Goal: Information Seeking & Learning: Find specific fact

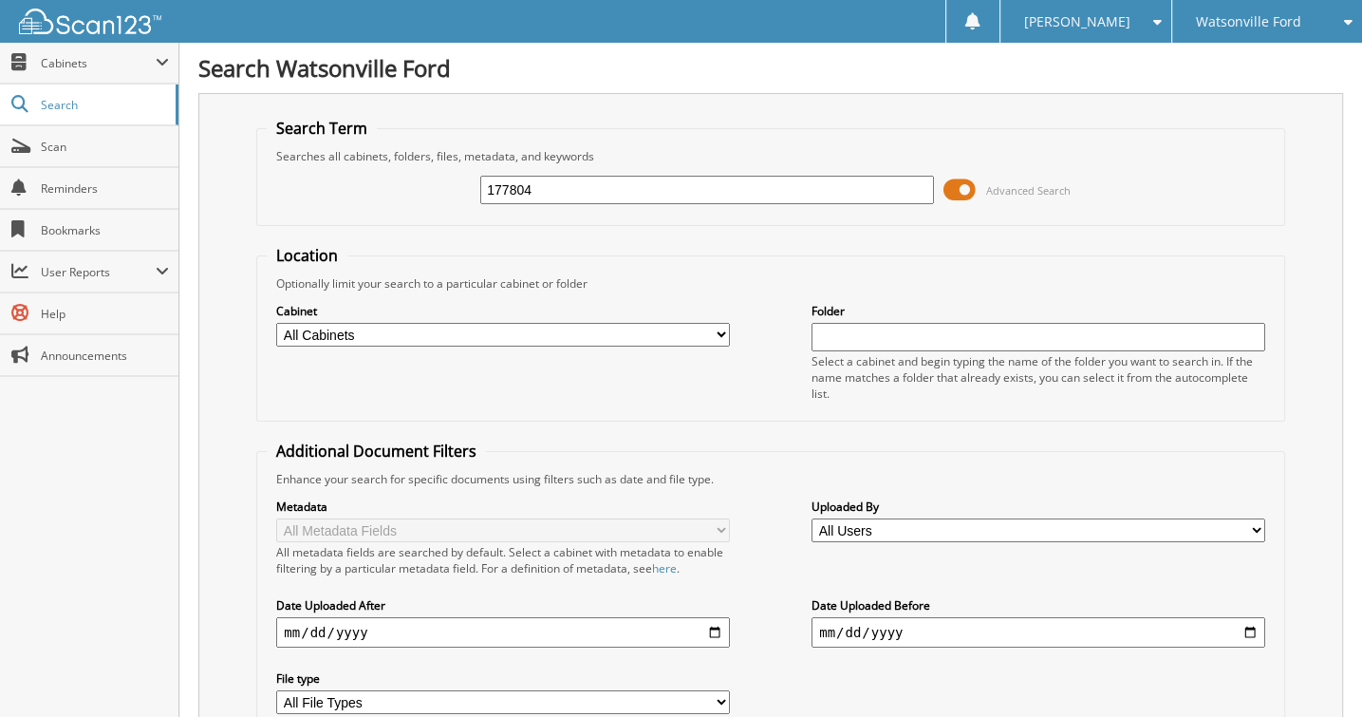
type input "177804"
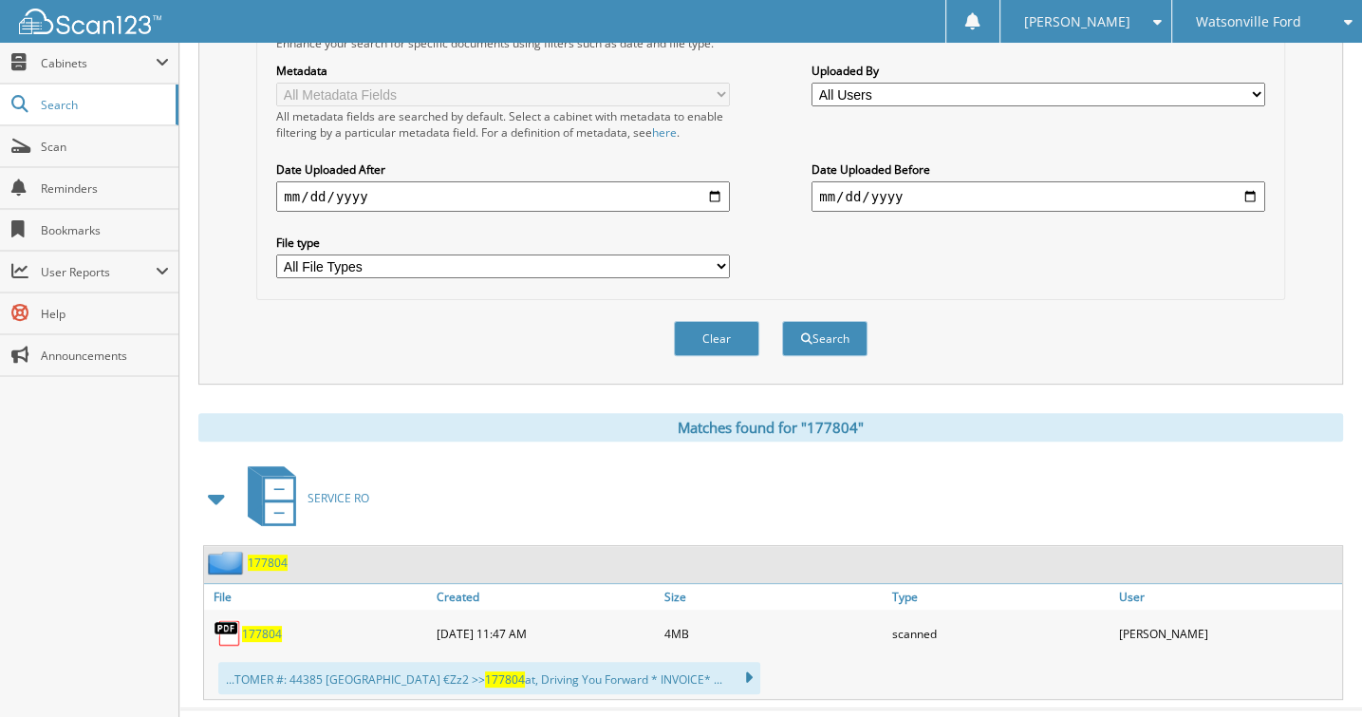
scroll to position [463, 0]
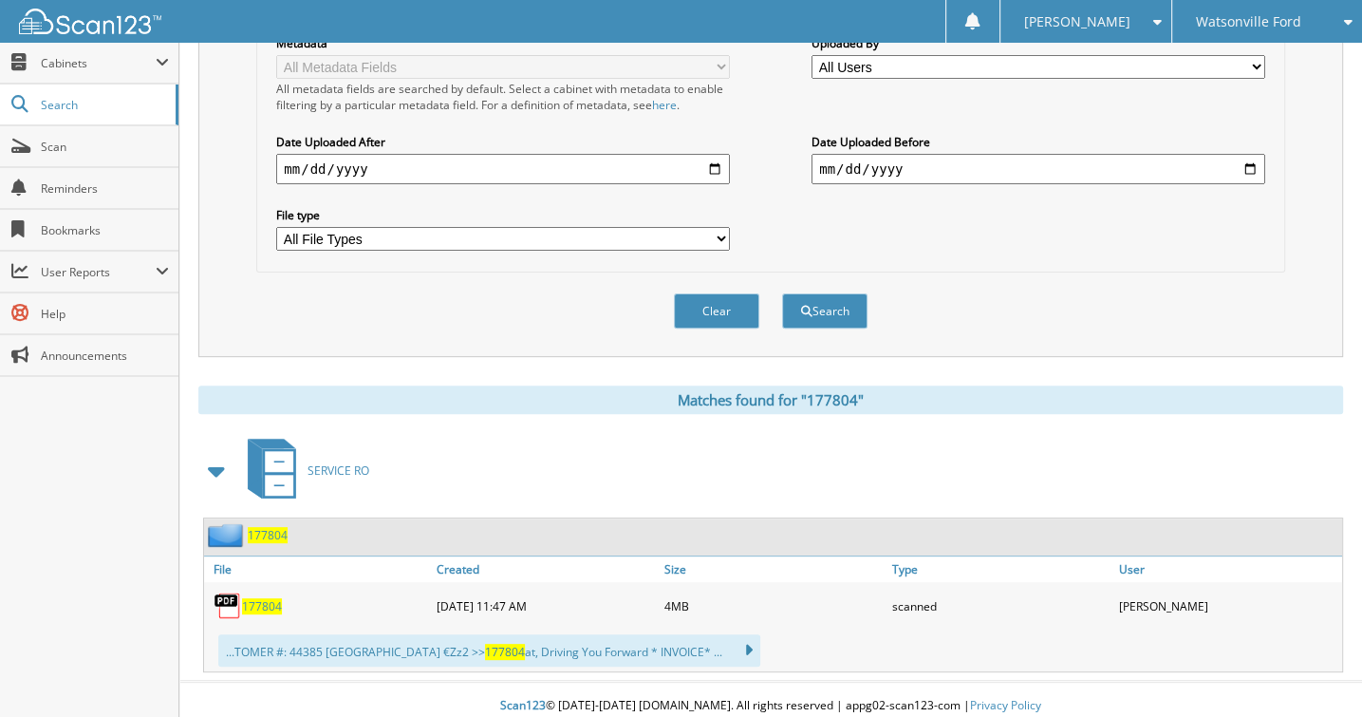
click at [268, 598] on span "177804" at bounding box center [262, 606] width 40 height 16
click at [461, 313] on div "Clear Search" at bounding box center [770, 310] width 1028 height 77
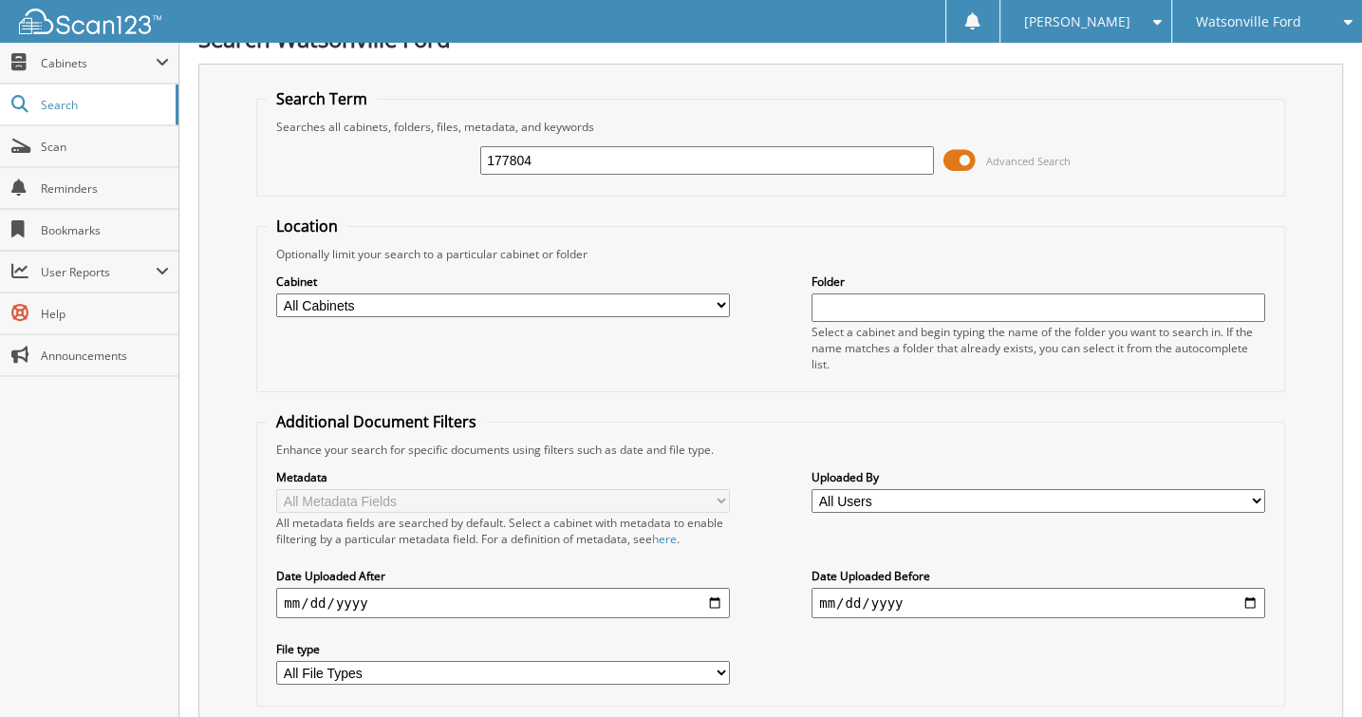
scroll to position [0, 0]
